Goal: Task Accomplishment & Management: Manage account settings

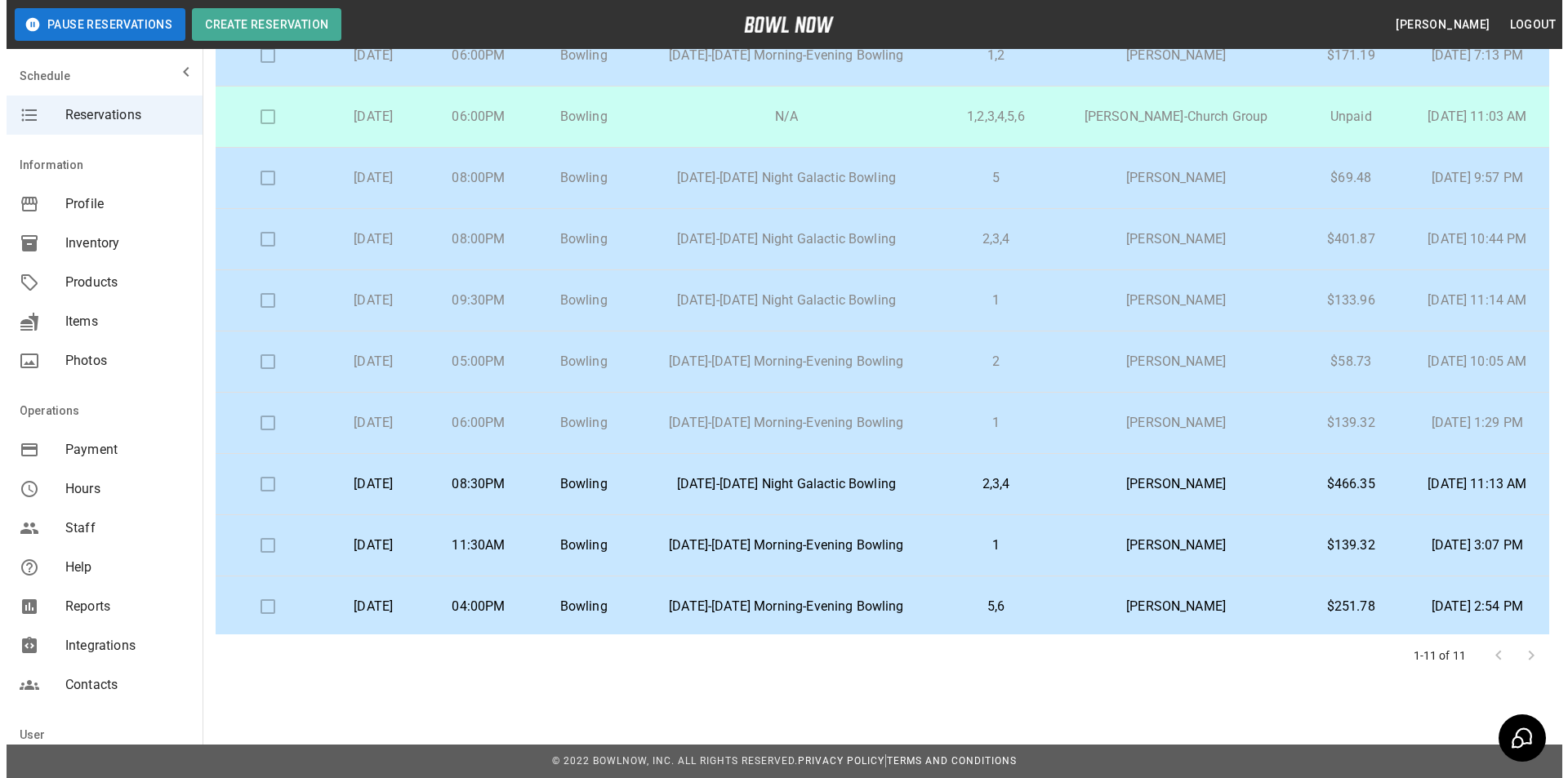
scroll to position [116, 0]
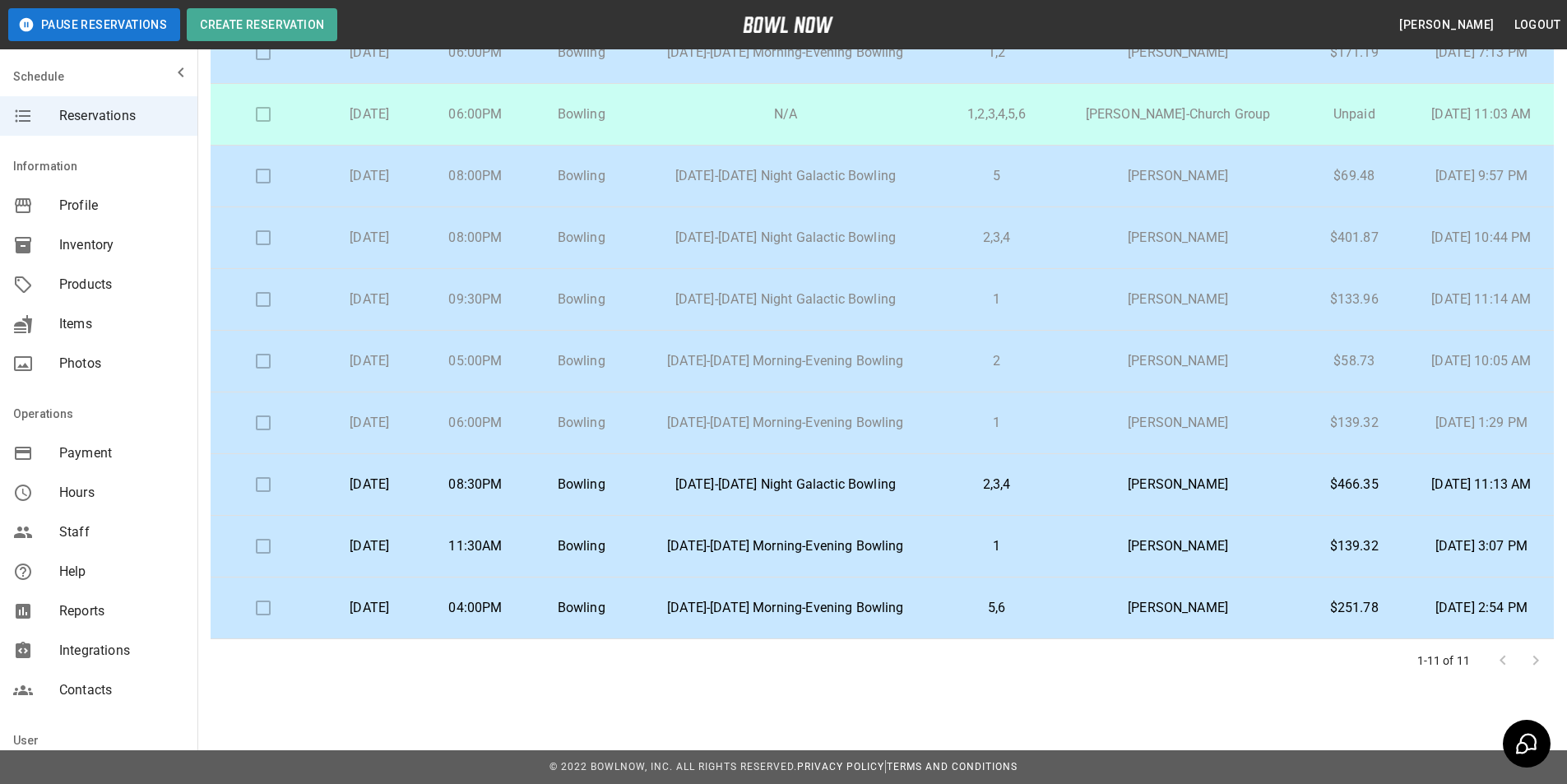
click at [1511, 591] on td "[DATE] 2:54 PM" at bounding box center [1482, 608] width 145 height 62
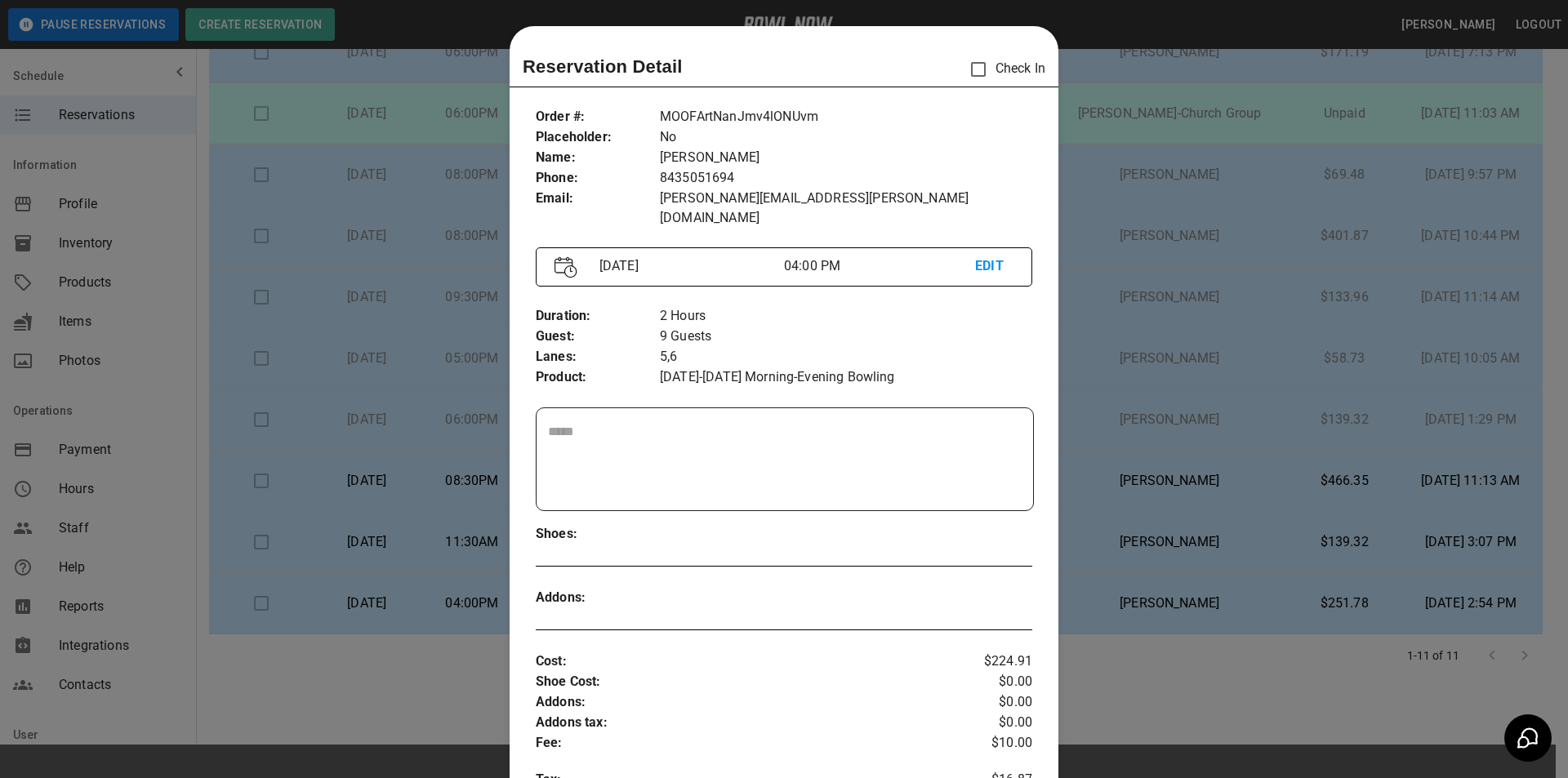
scroll to position [26, 0]
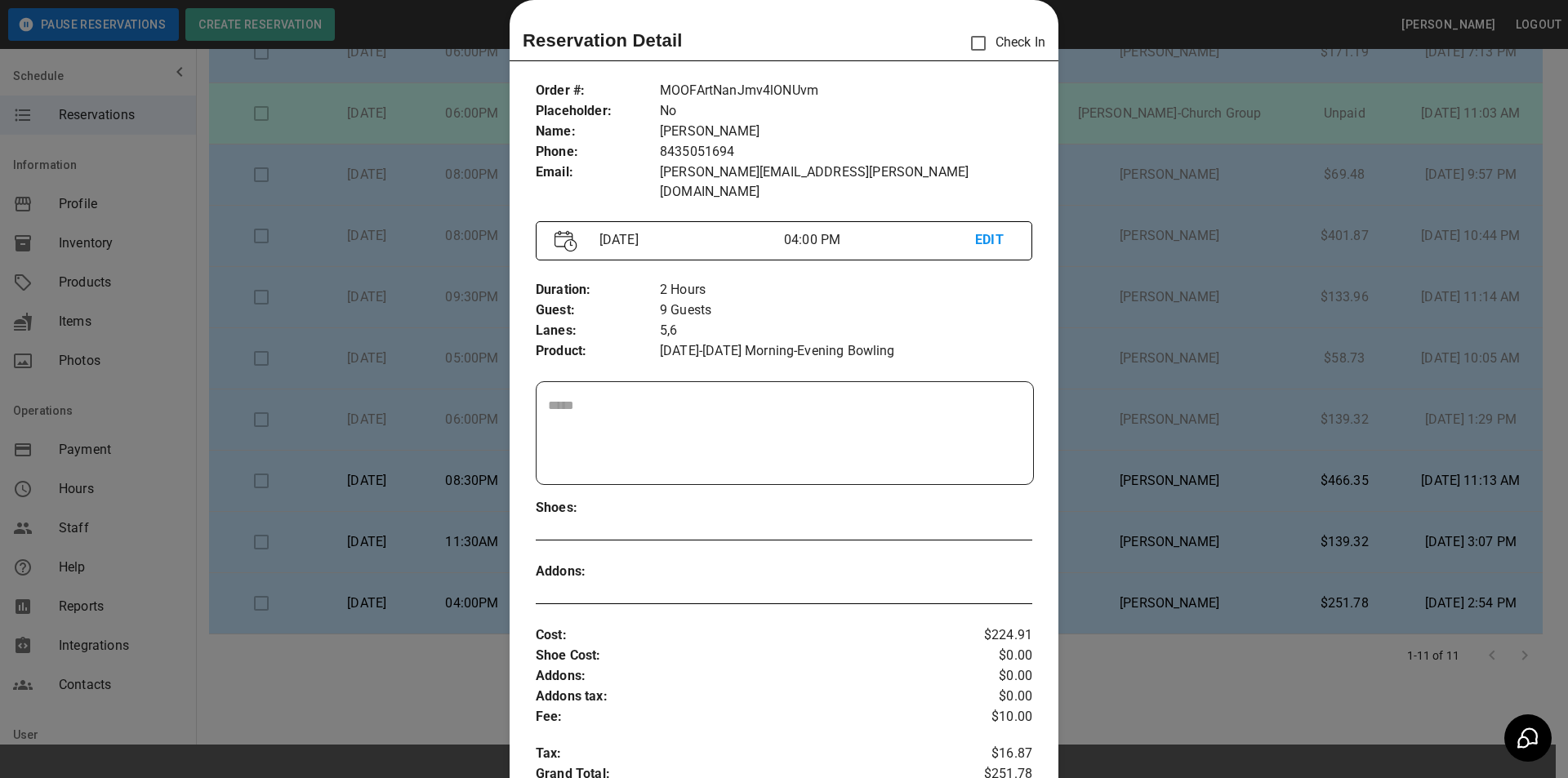
click at [1195, 62] on div at bounding box center [784, 389] width 1568 height 778
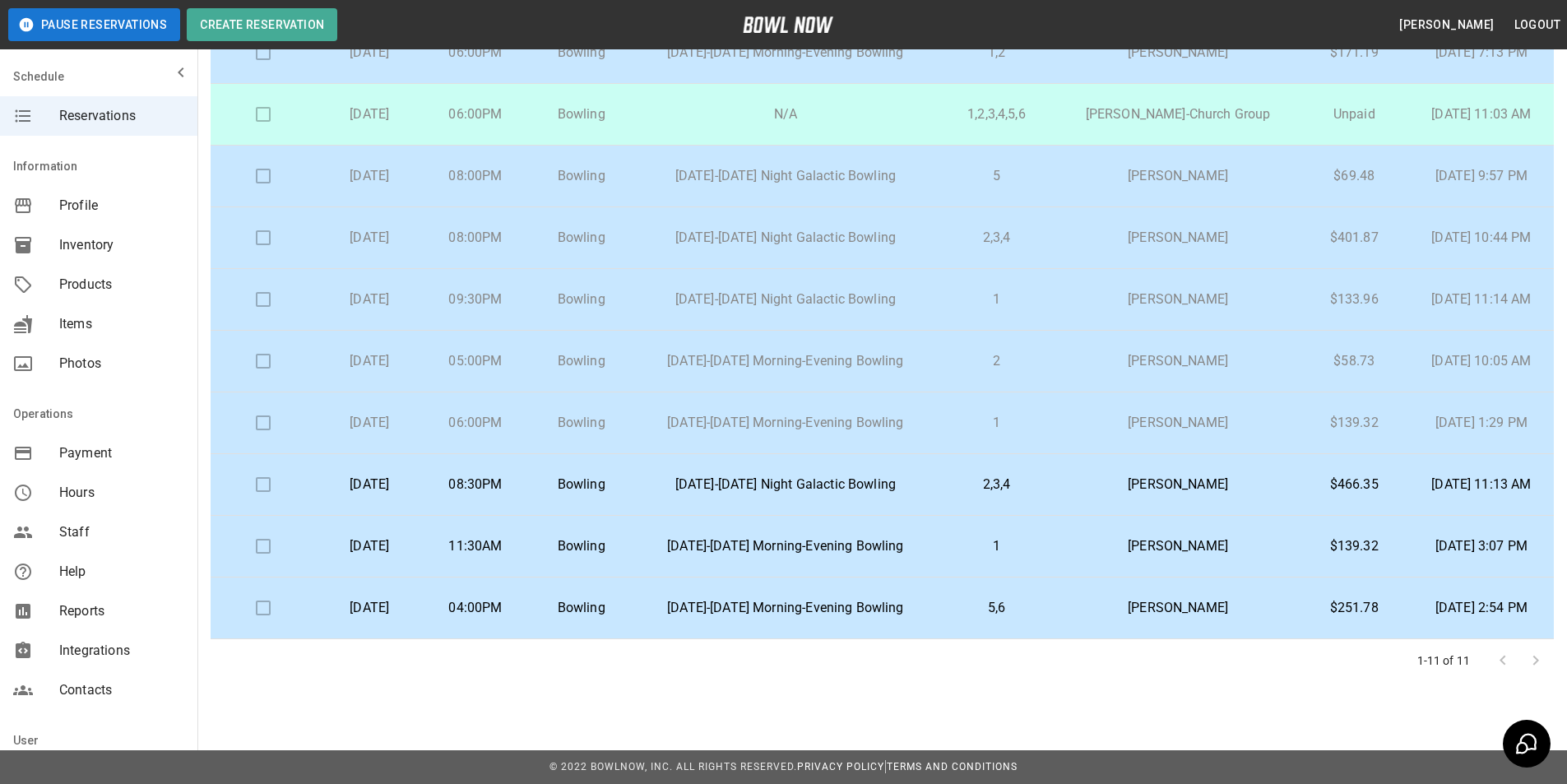
click at [1041, 599] on p "5,6" at bounding box center [998, 607] width 94 height 20
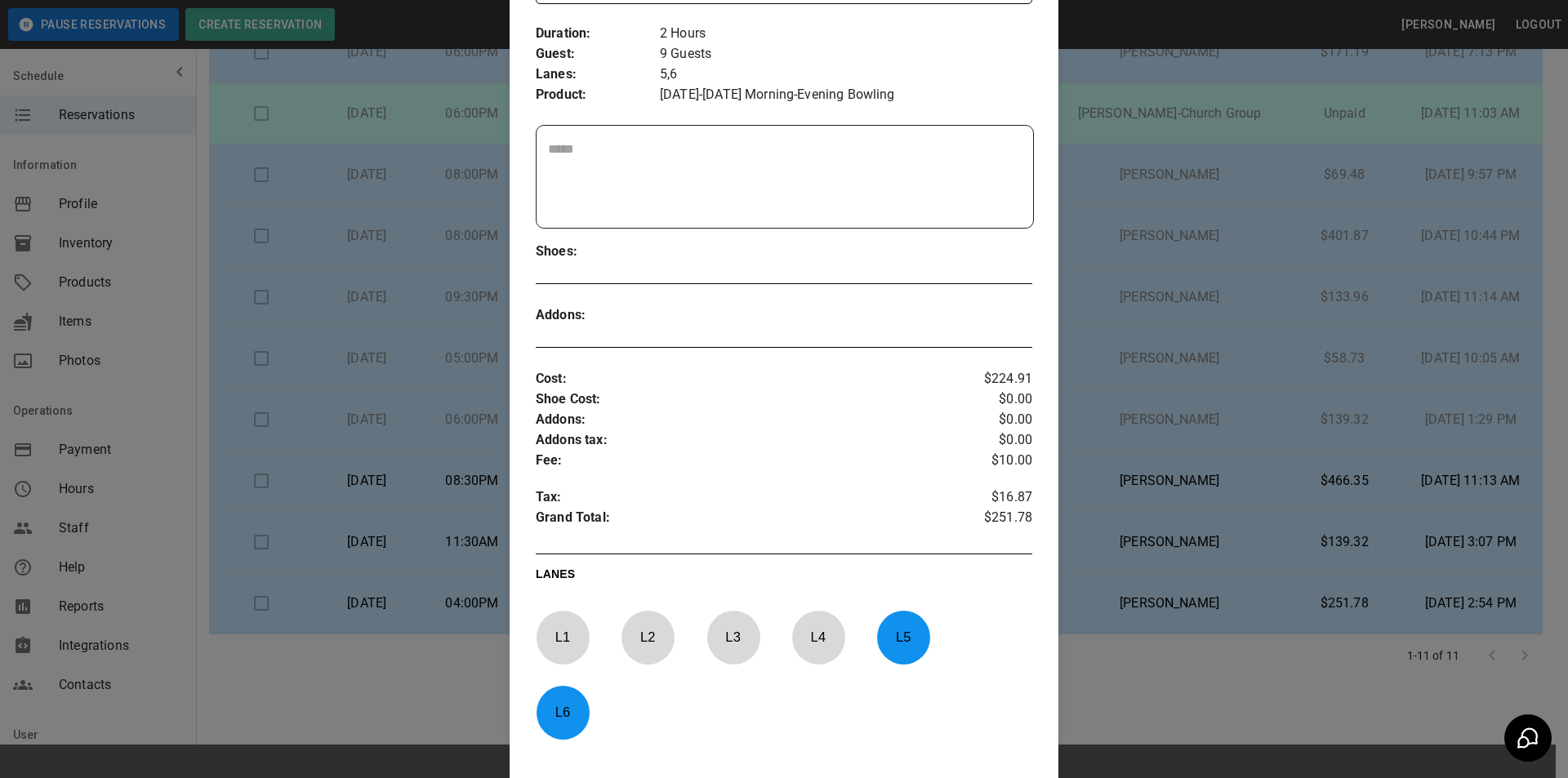
scroll to position [215, 0]
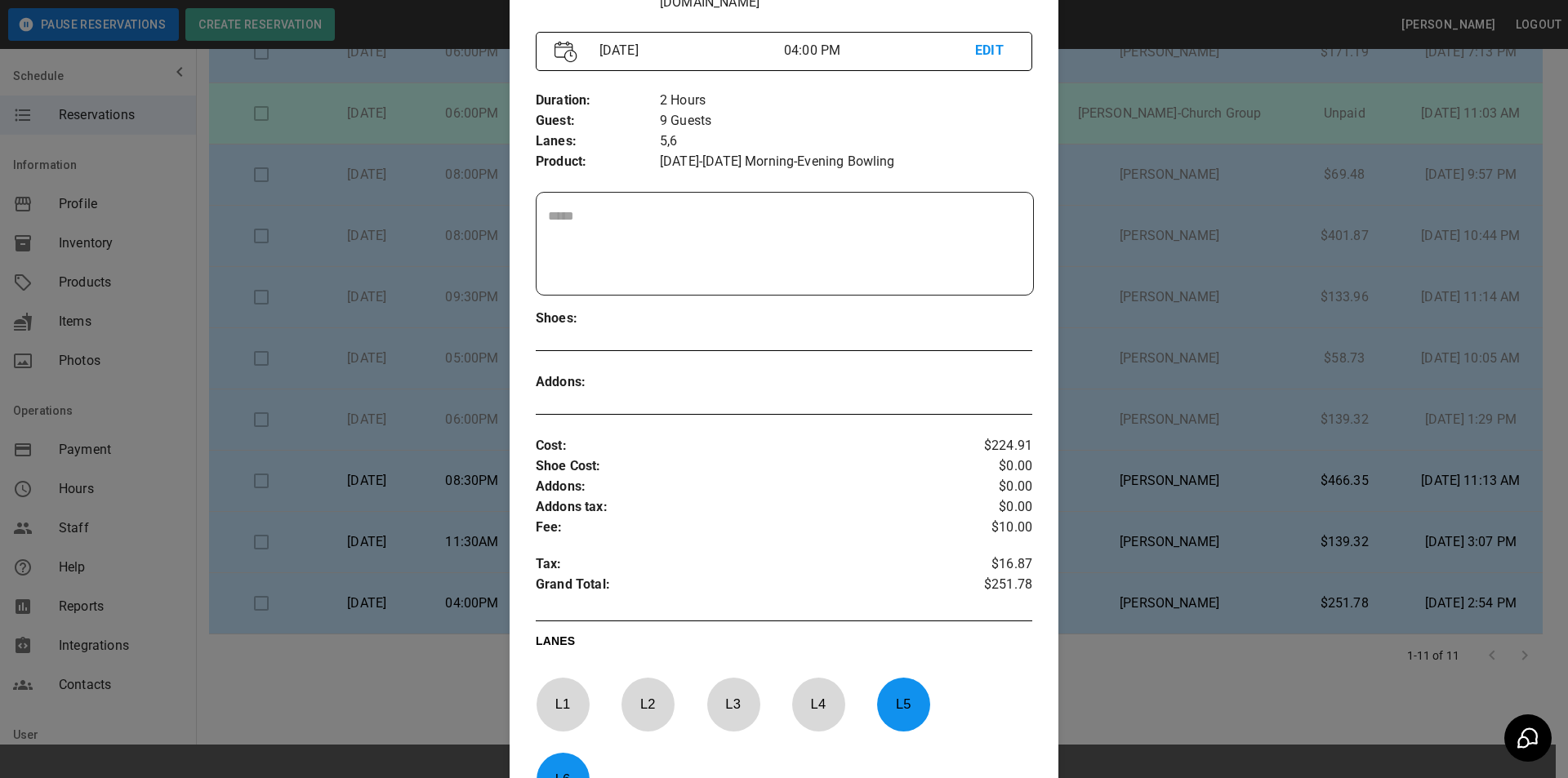
click at [676, 231] on textarea at bounding box center [785, 244] width 474 height 75
click at [658, 207] on textarea "**********" at bounding box center [783, 244] width 470 height 75
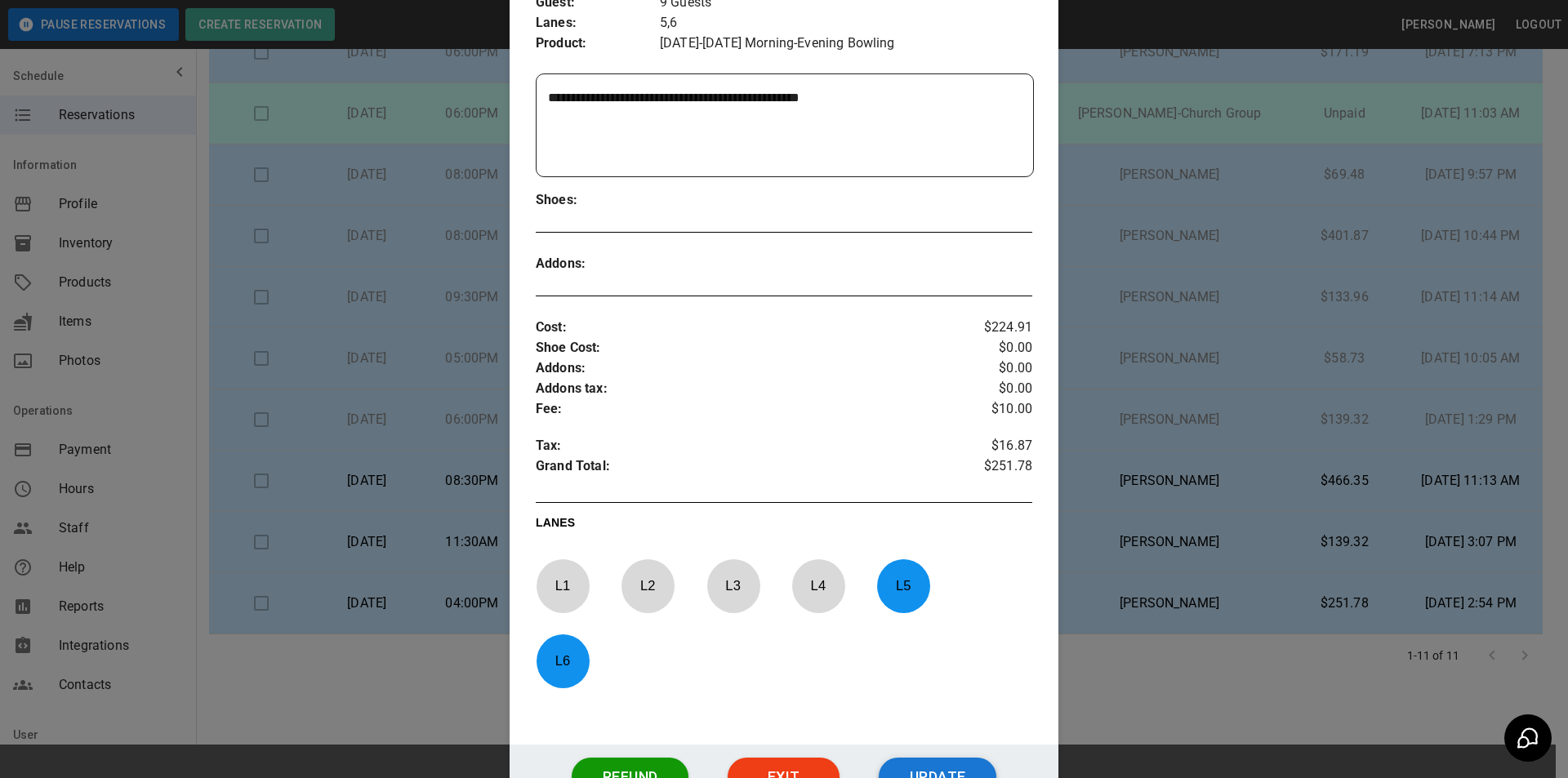
scroll to position [297, 0]
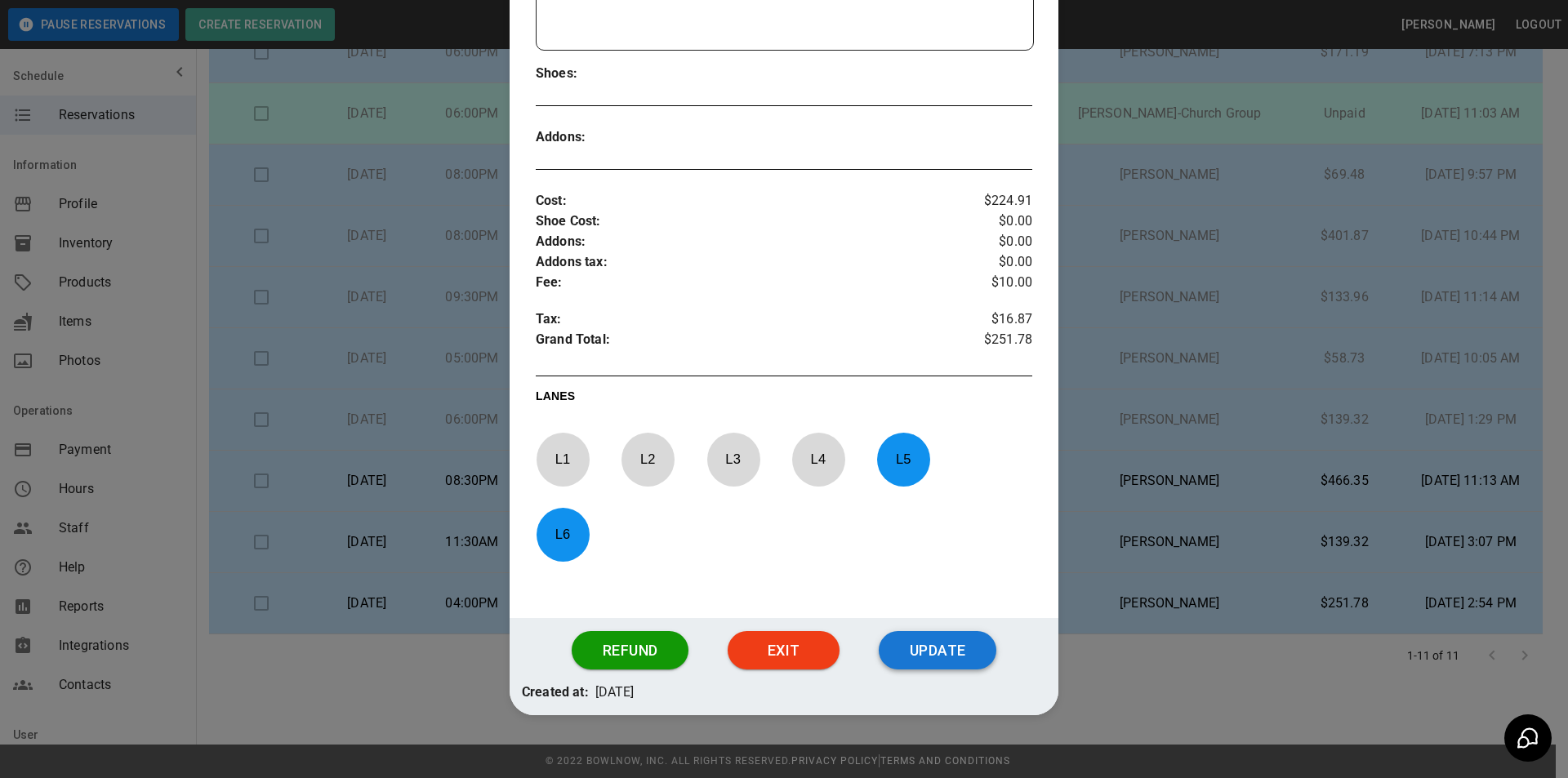
type textarea "**********"
click at [908, 637] on button "Update" at bounding box center [937, 650] width 117 height 39
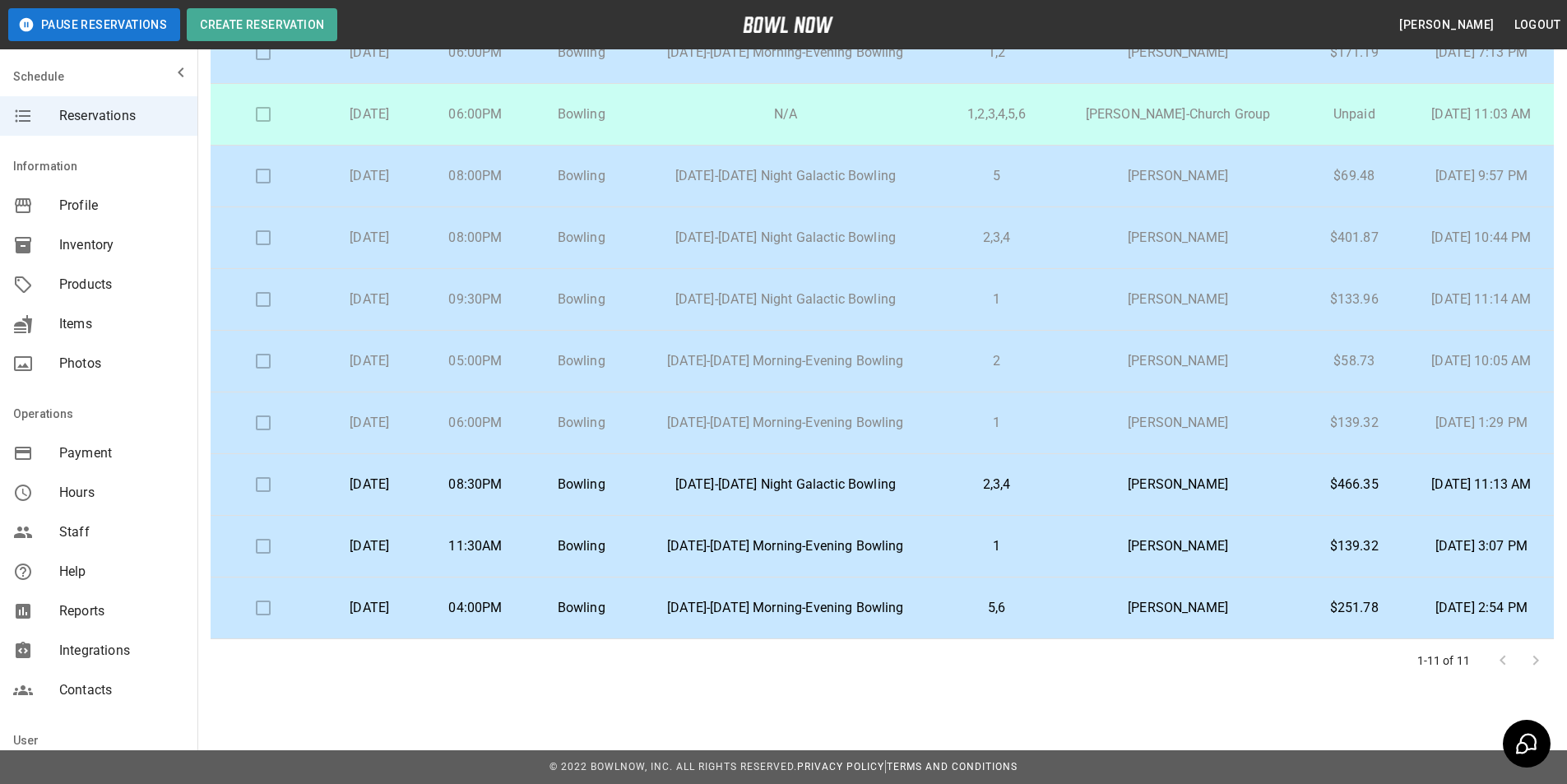
click at [621, 616] on p "Bowling" at bounding box center [581, 607] width 80 height 20
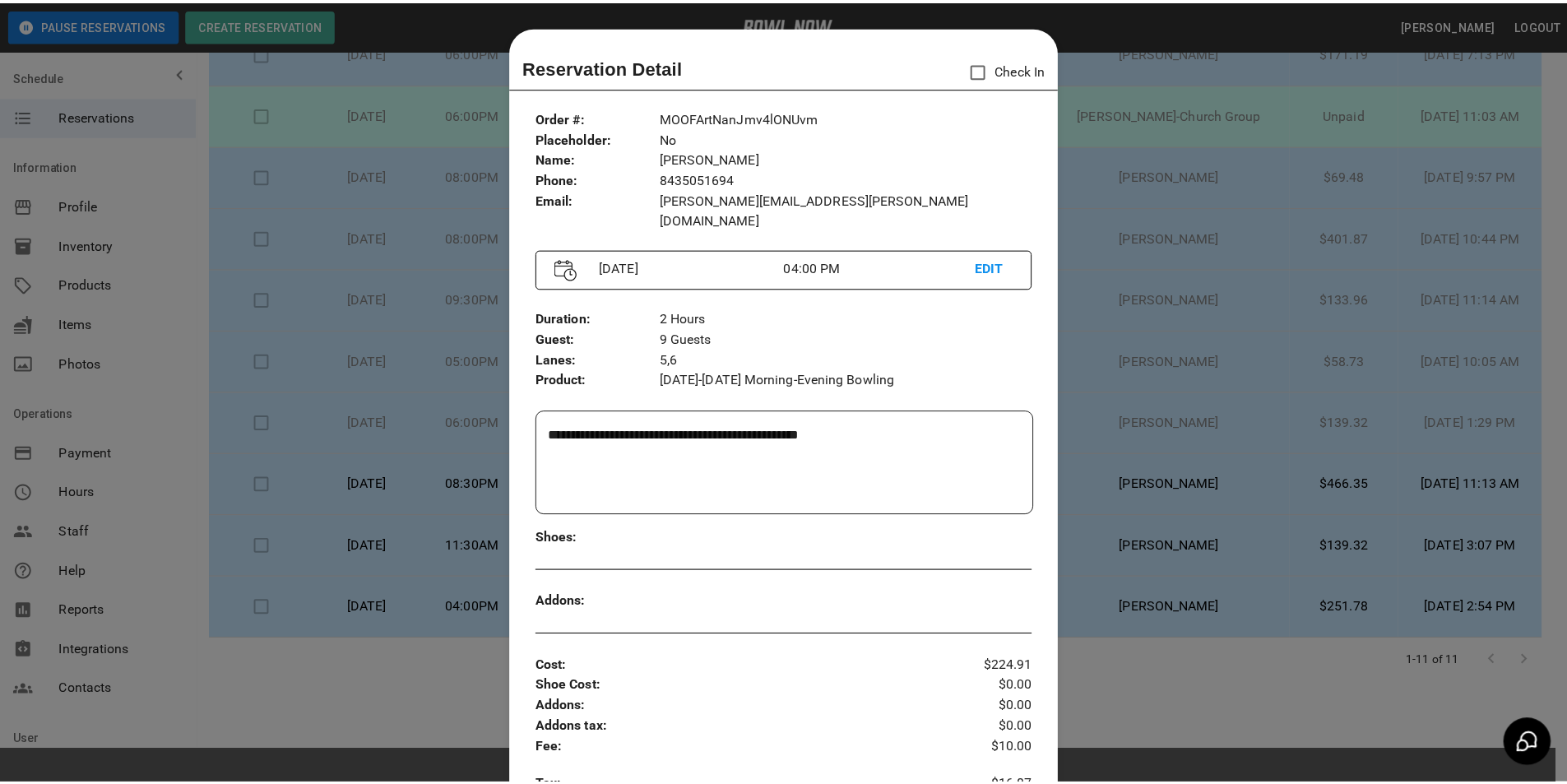
scroll to position [26, 0]
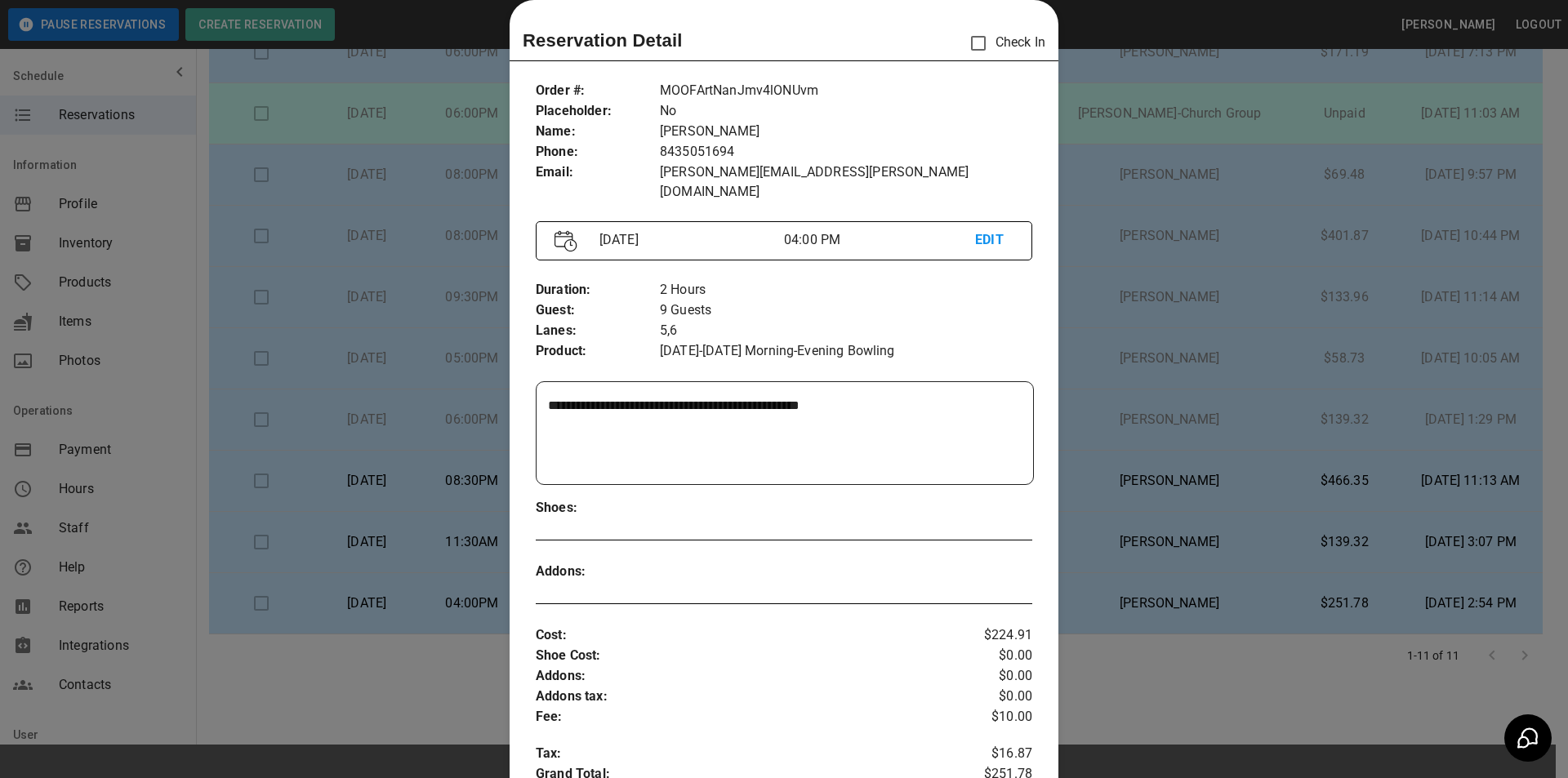
click at [297, 704] on div at bounding box center [784, 389] width 1568 height 778
